Goal: Check status: Check status

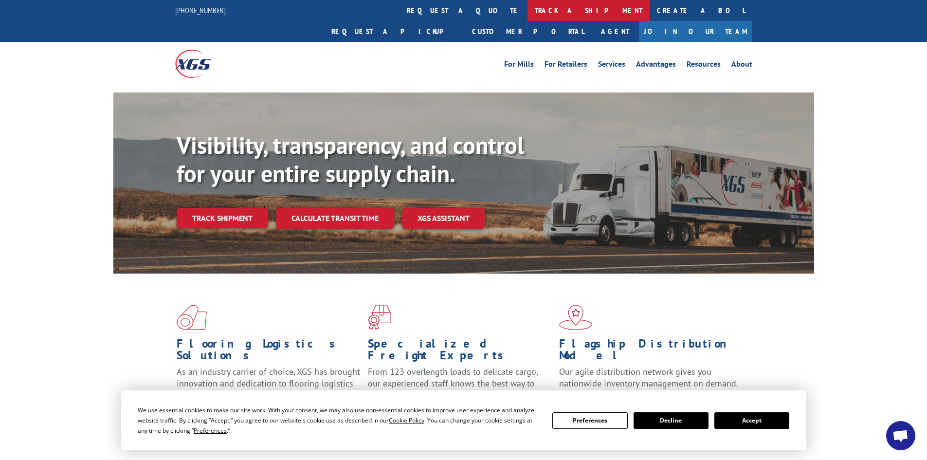
click at [528, 11] on link "track a shipment" at bounding box center [589, 10] width 122 height 21
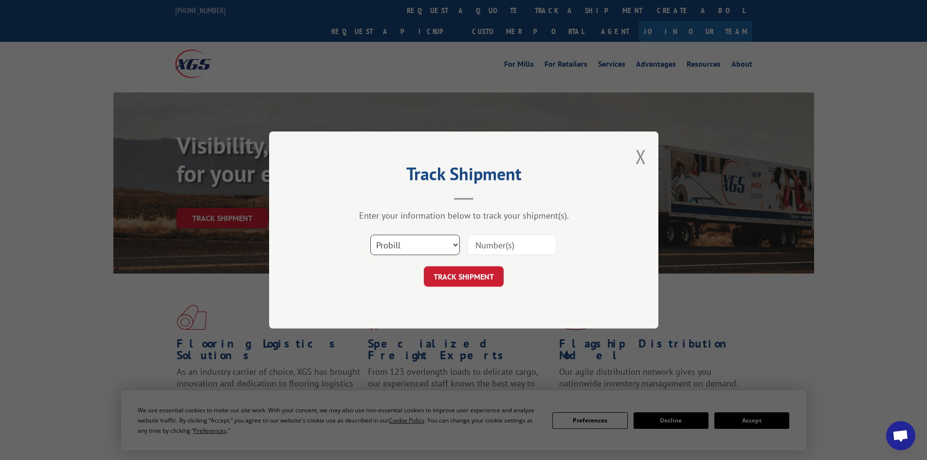
click at [393, 247] on select "Select category... Probill BOL PO" at bounding box center [416, 245] width 90 height 20
select select "bol"
click at [371, 235] on select "Select category... Probill BOL PO" at bounding box center [416, 245] width 90 height 20
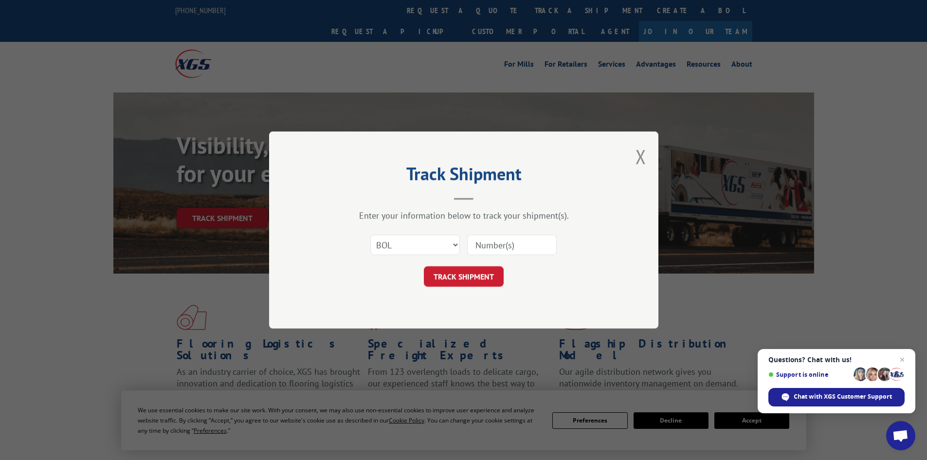
click at [488, 242] on input at bounding box center [512, 245] width 90 height 20
paste input "5992096"
type input "5992096"
click at [468, 277] on button "TRACK SHIPMENT" at bounding box center [464, 276] width 80 height 20
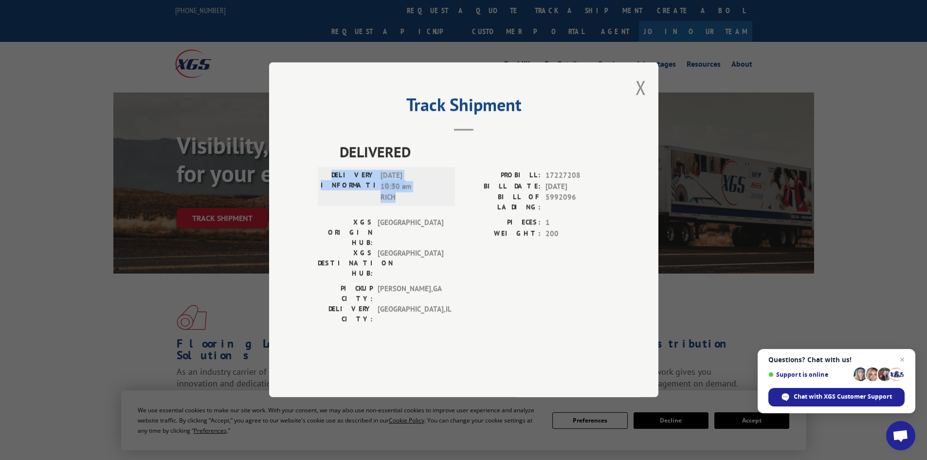
drag, startPoint x: 348, startPoint y: 201, endPoint x: 409, endPoint y: 222, distance: 65.0
click at [409, 204] on div "DELIVERY INFORMATION: [DATE] 10:30 am RICH" at bounding box center [386, 186] width 131 height 33
copy div "DELIVERY INFORMATION: [DATE] 10:30 am RICH"
